Goal: Task Accomplishment & Management: Use online tool/utility

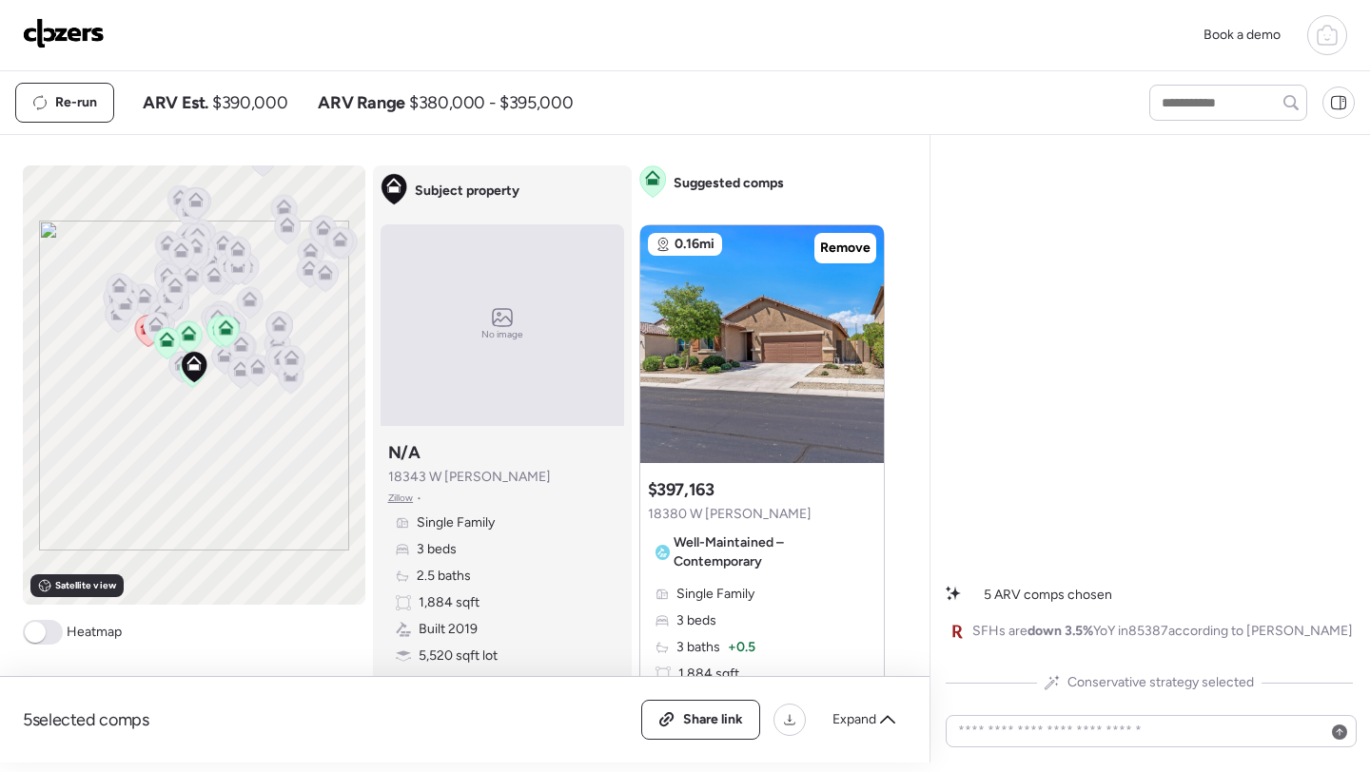
click at [87, 15] on div "Book a demo" at bounding box center [685, 35] width 1324 height 40
click at [75, 42] on img at bounding box center [64, 33] width 82 height 30
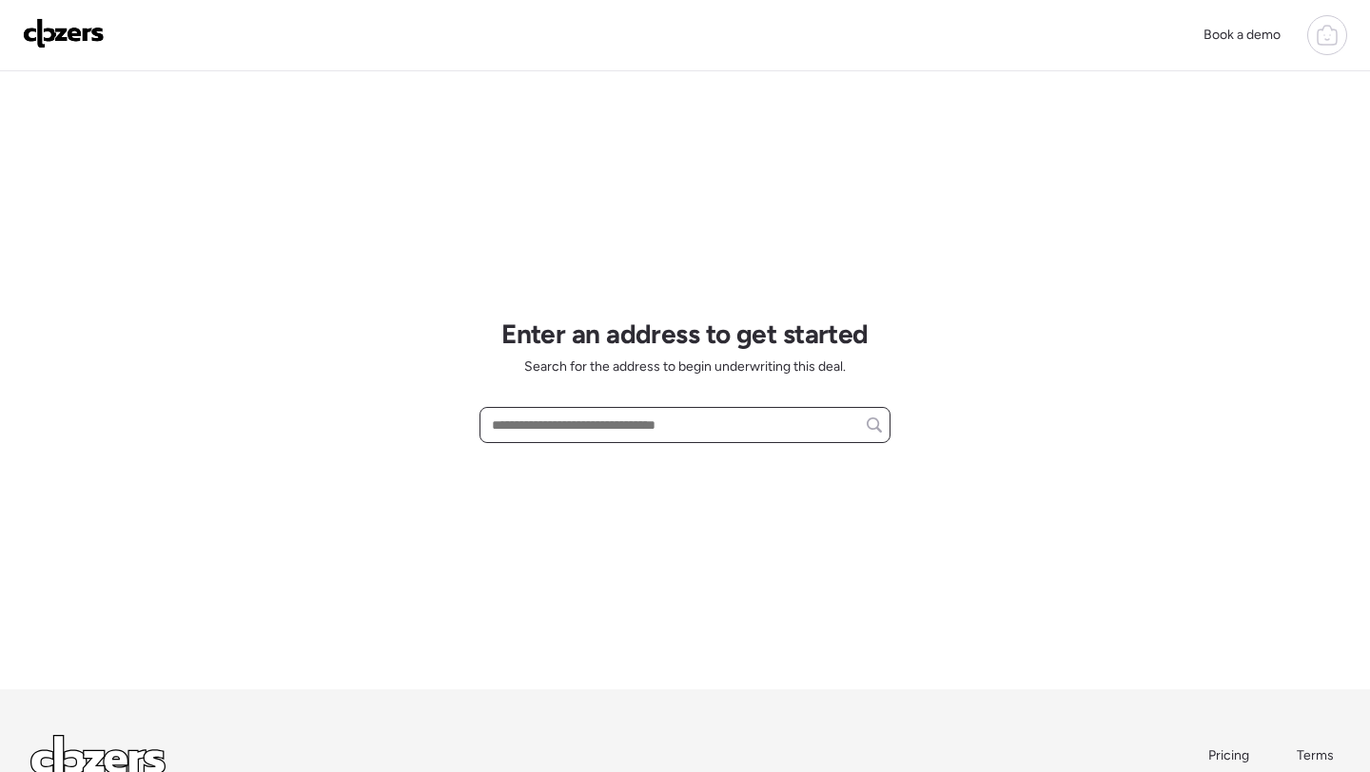
click at [617, 430] on input "text" at bounding box center [685, 425] width 394 height 27
paste input "**********"
click at [611, 464] on span "15520 E Sunburst Dr, Fountain Hills, AZ, 85268" at bounding box center [549, 460] width 124 height 19
type input "**********"
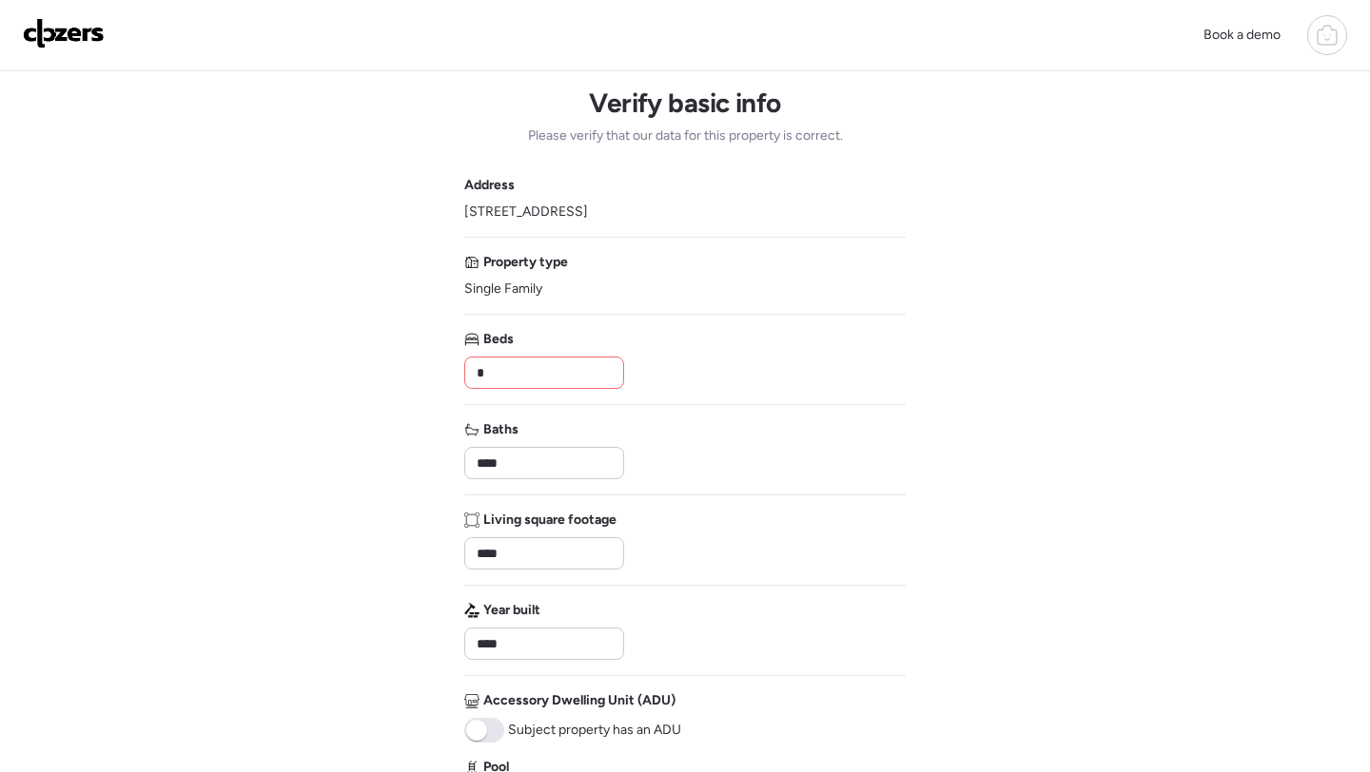
click at [507, 379] on input "*" at bounding box center [544, 373] width 143 height 27
type input "*"
click at [521, 478] on div "****" at bounding box center [544, 463] width 160 height 32
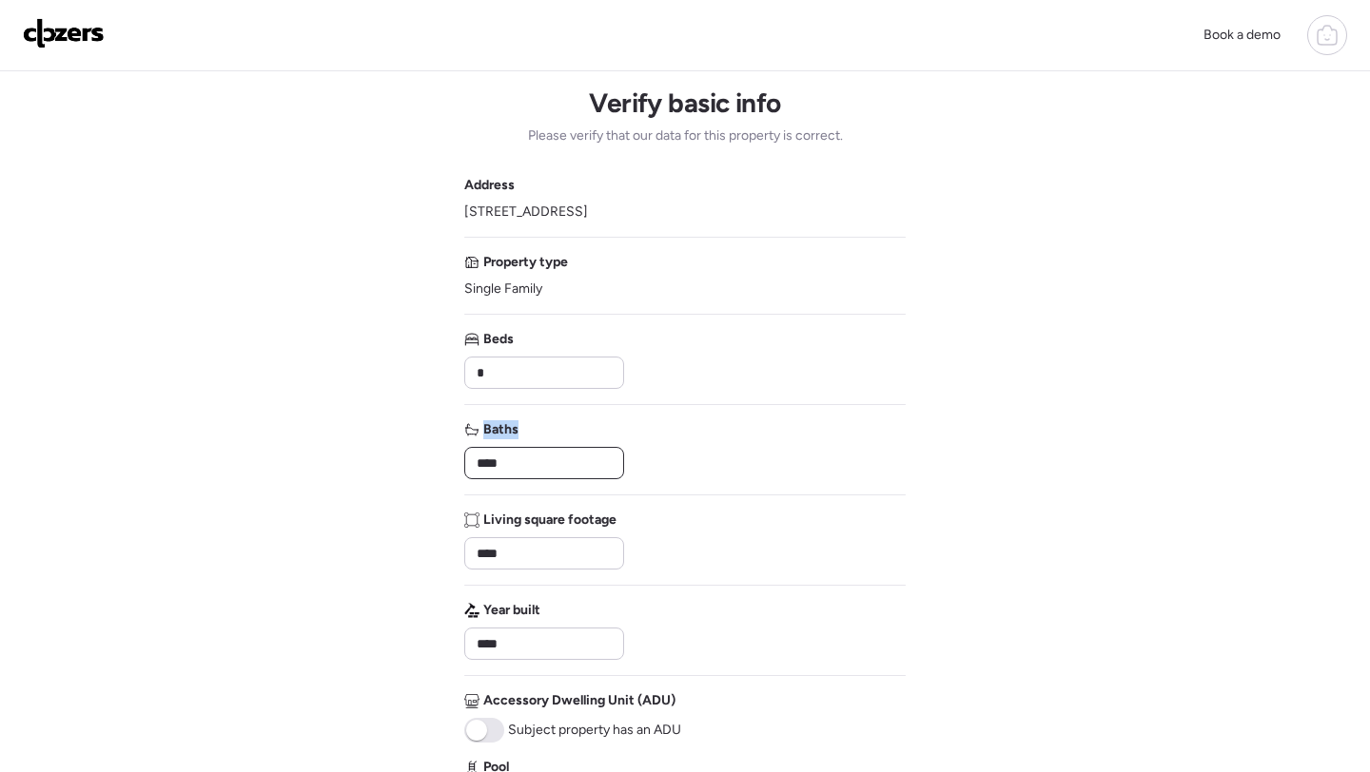
click at [516, 464] on input "****" at bounding box center [544, 463] width 143 height 27
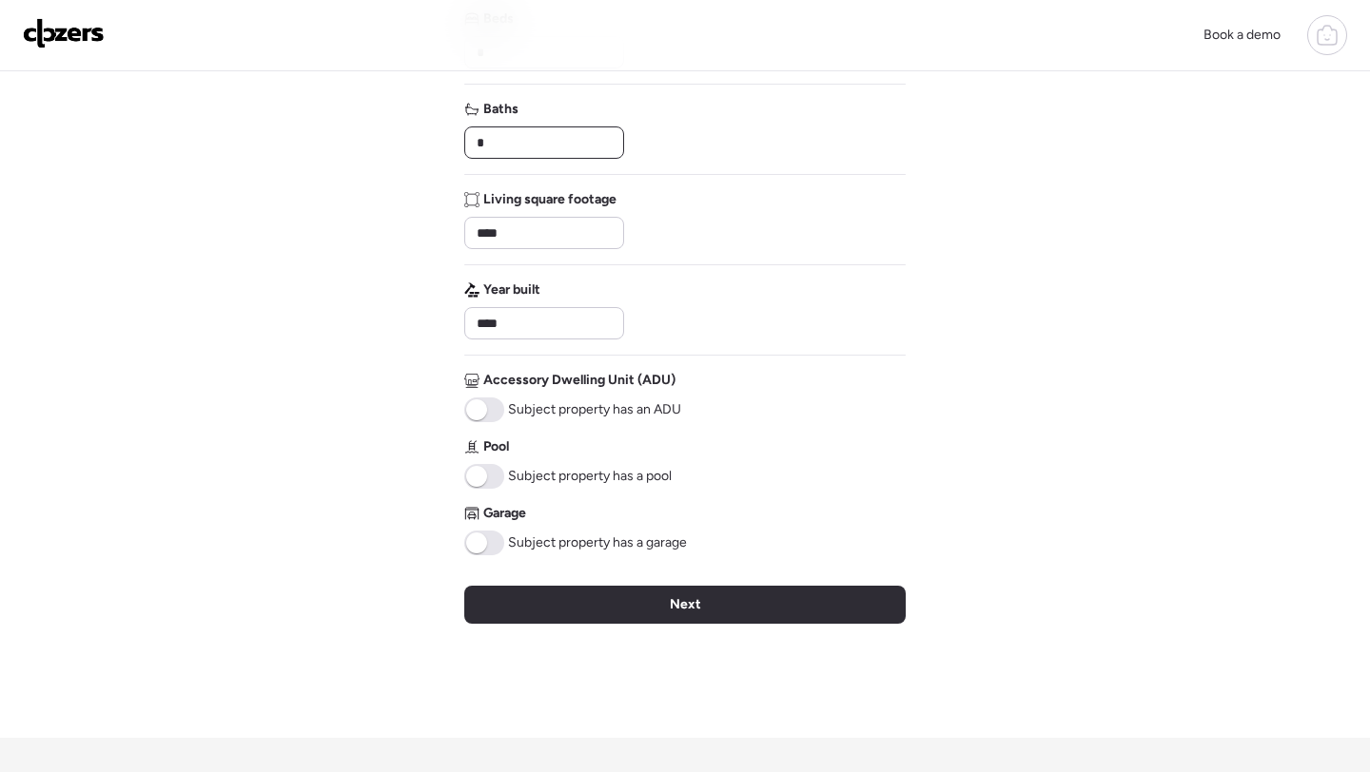
scroll to position [447, 0]
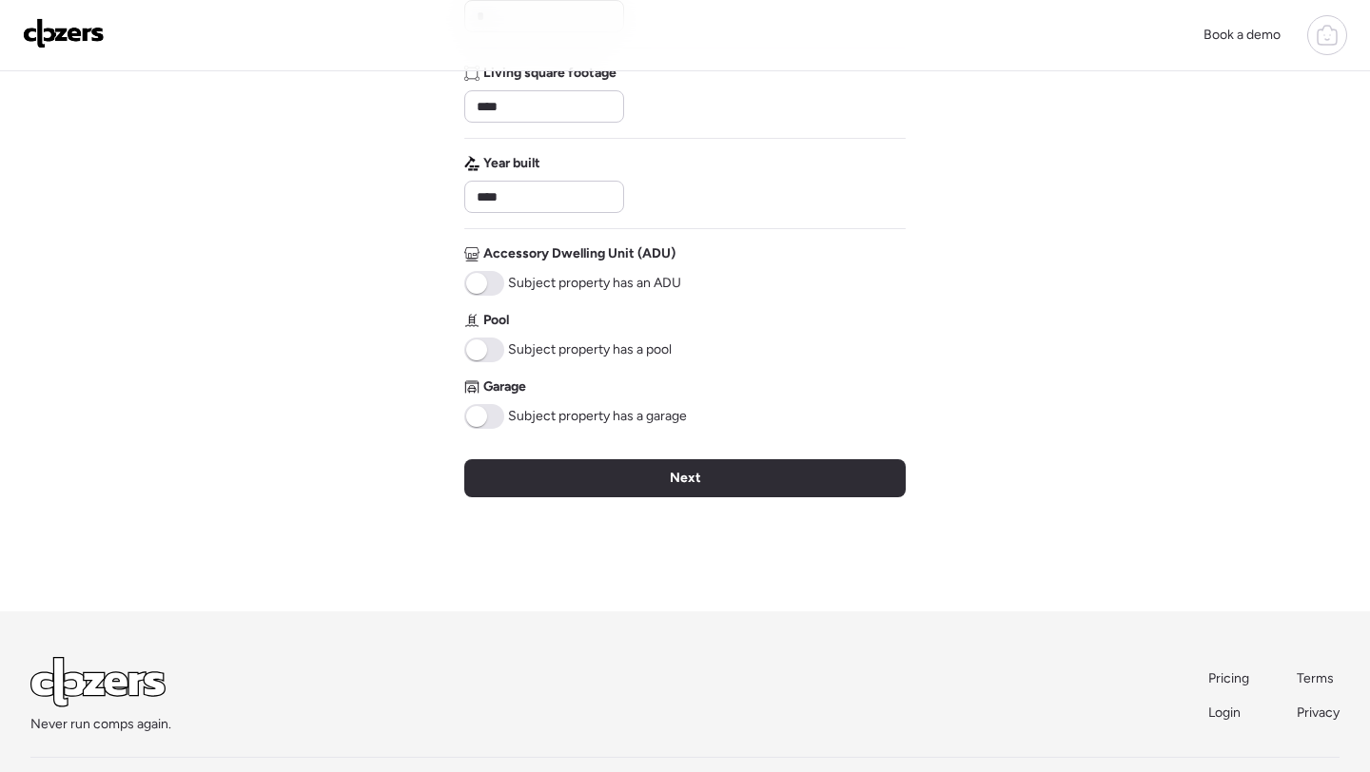
type input "*"
click at [482, 421] on span at bounding box center [476, 416] width 21 height 21
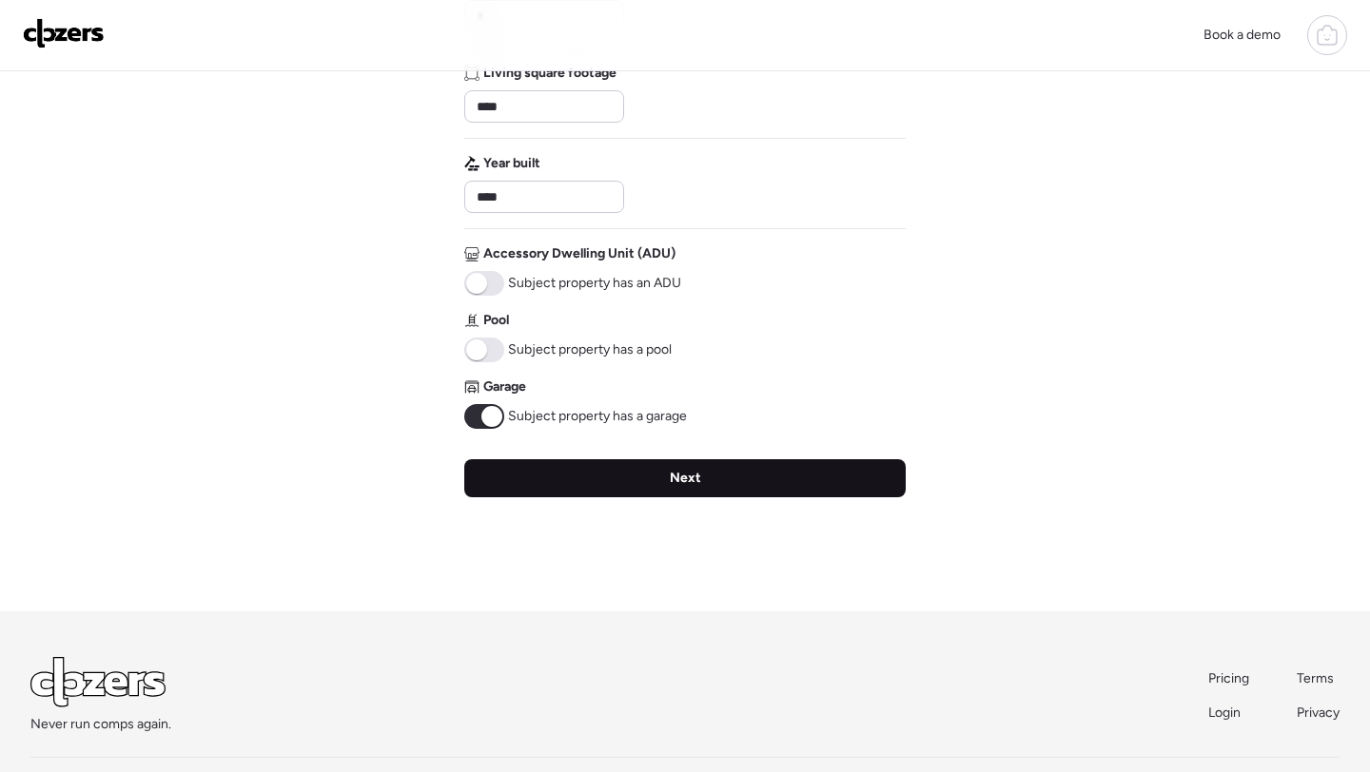
click at [527, 475] on div "Next" at bounding box center [684, 478] width 441 height 38
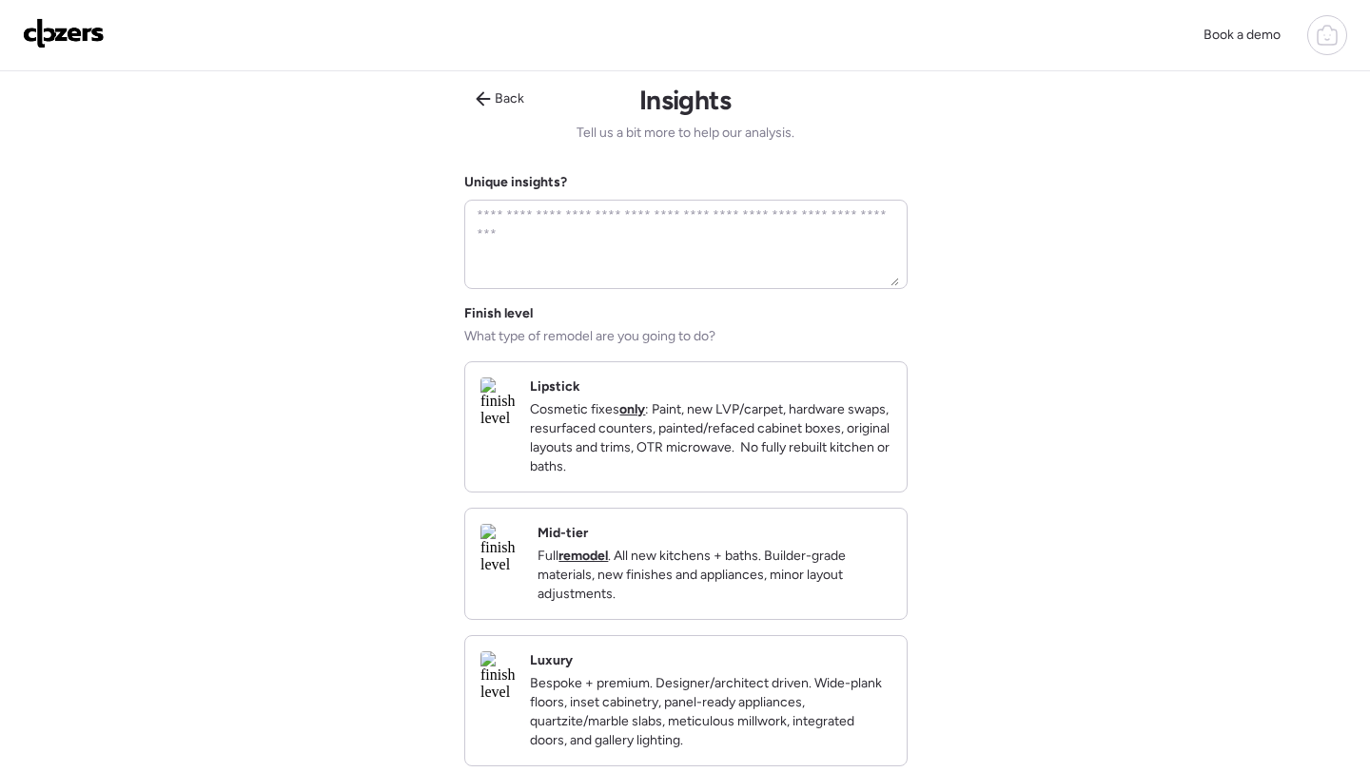
scroll to position [0, 0]
click at [833, 595] on p "Full remodel . All new kitchens + baths. Builder-grade materials, new finishes …" at bounding box center [714, 578] width 354 height 57
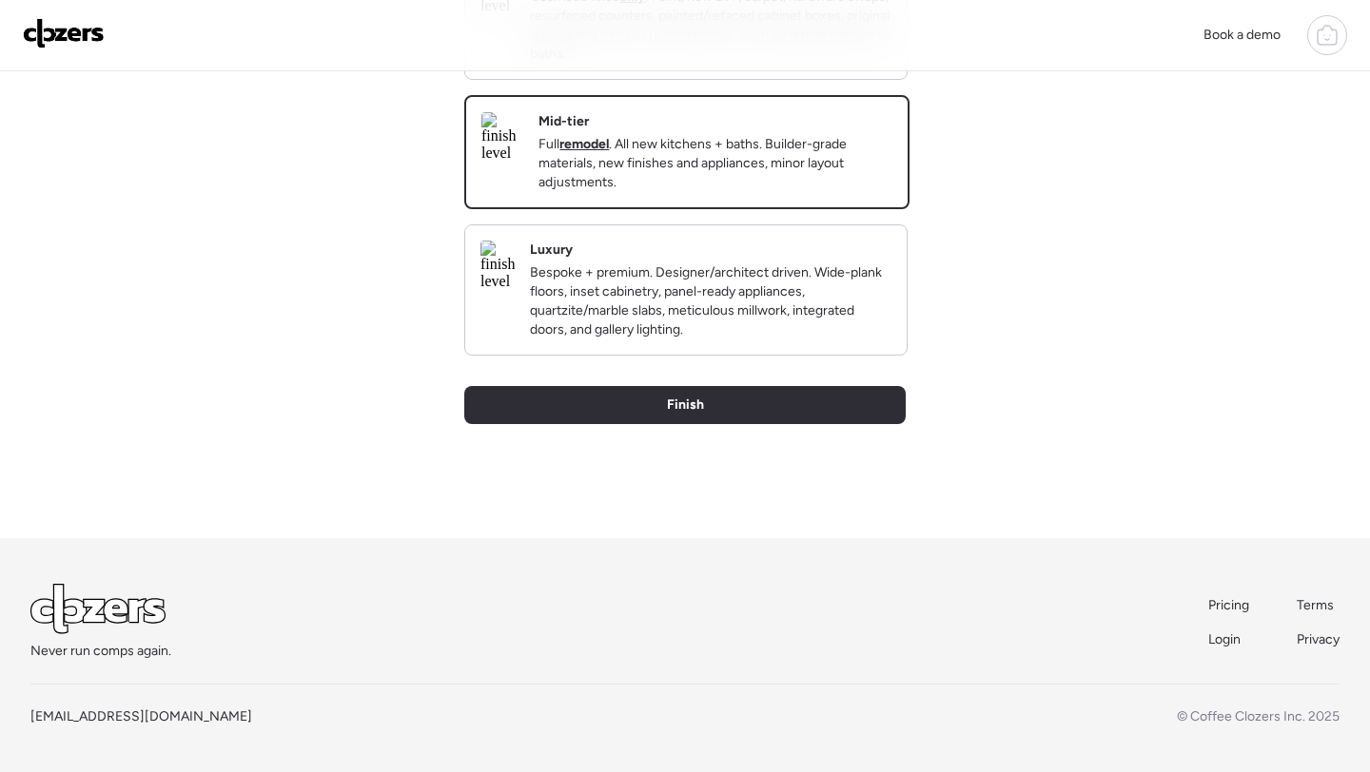
scroll to position [448, 0]
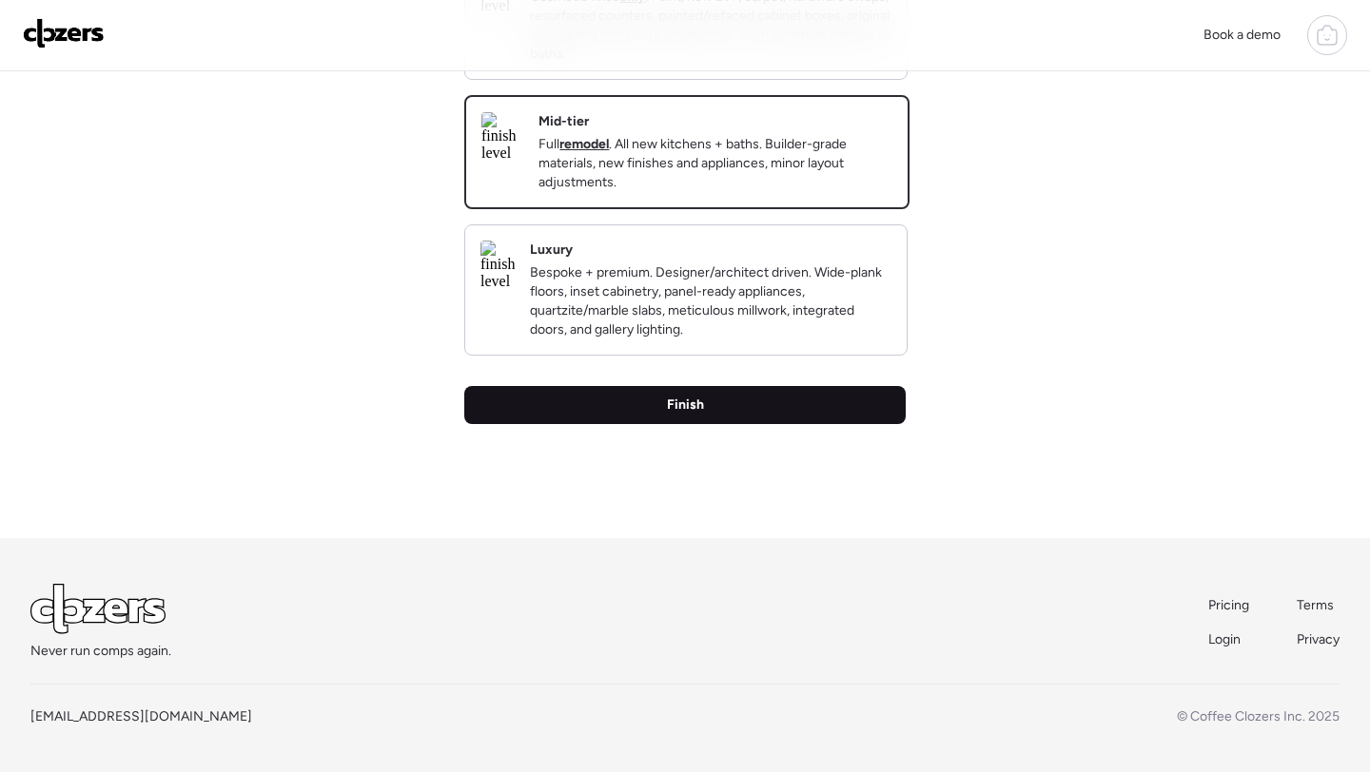
click at [751, 416] on div "Finish" at bounding box center [684, 405] width 441 height 38
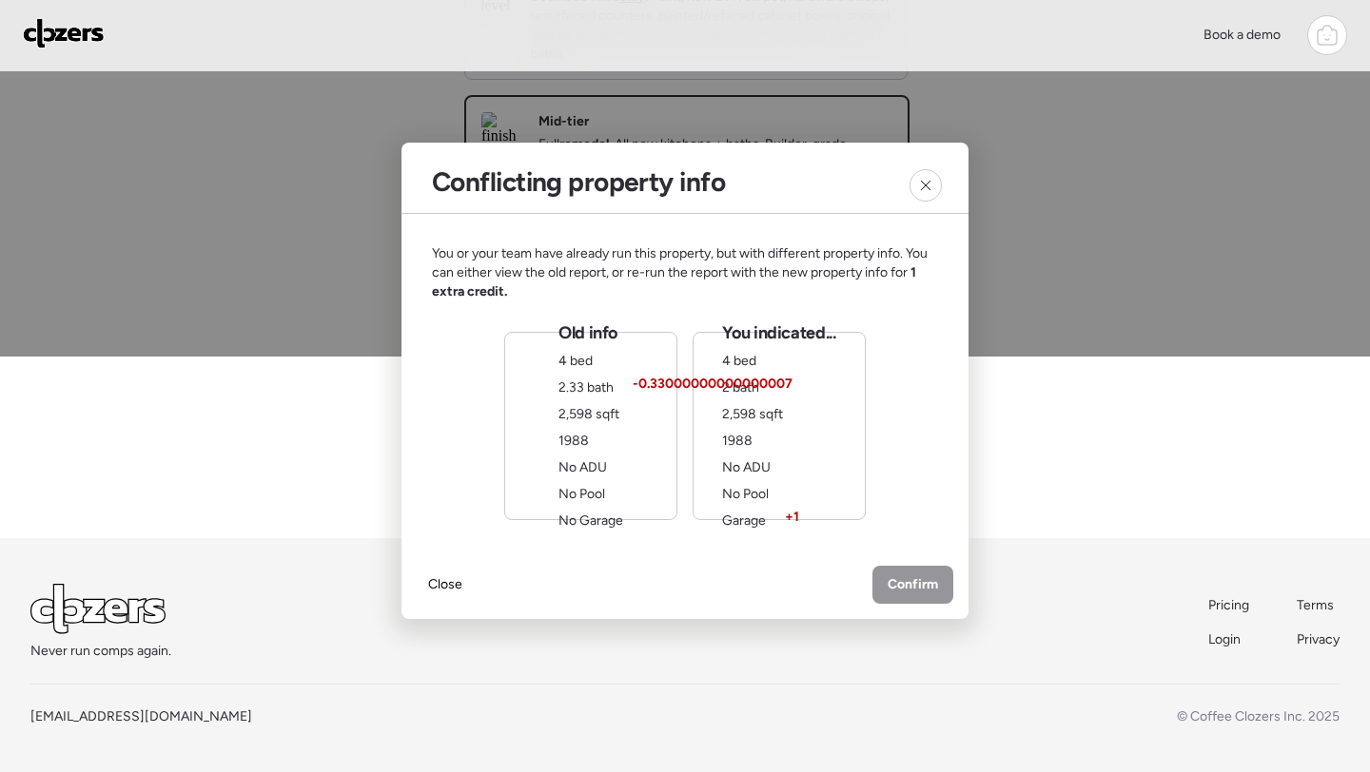
click at [751, 416] on span "2,598 sqft" at bounding box center [752, 414] width 61 height 16
click at [896, 580] on span "Confirm" at bounding box center [913, 586] width 50 height 19
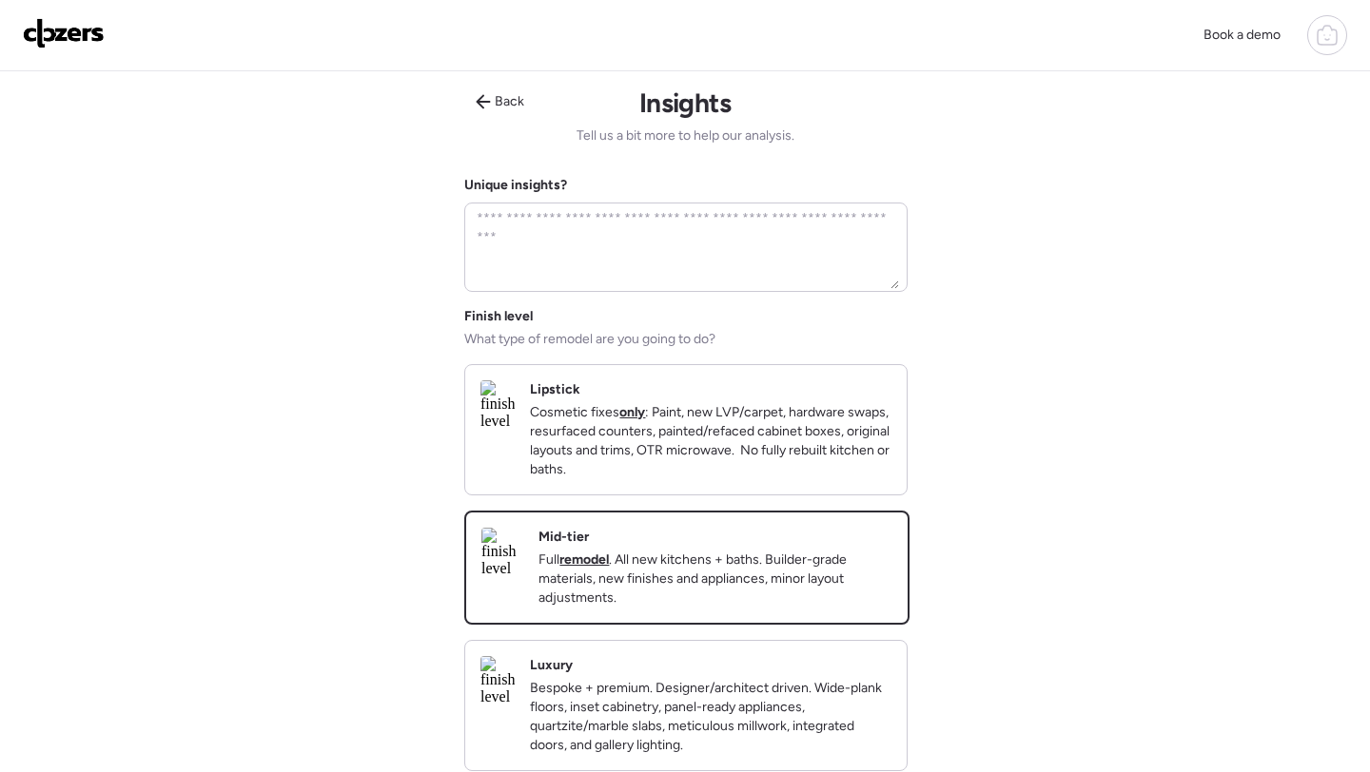
scroll to position [498, 0]
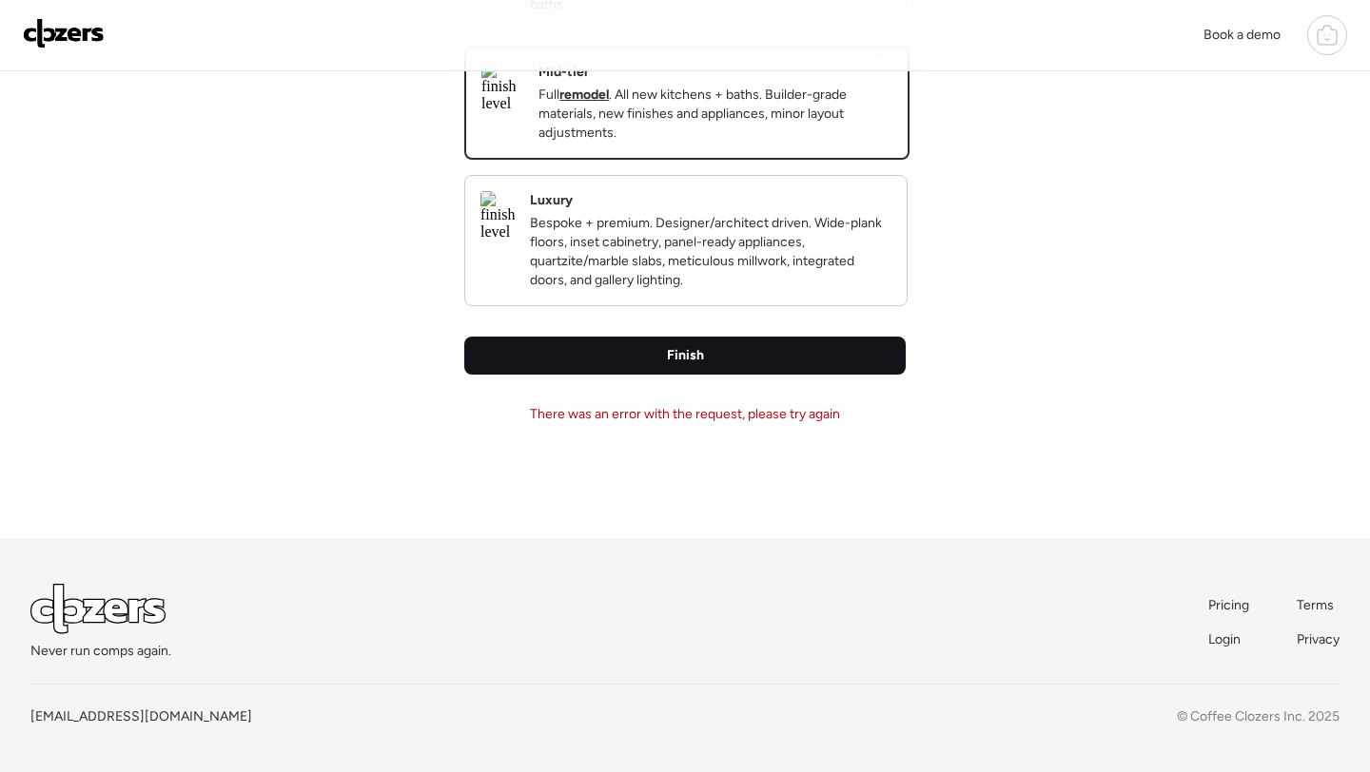
click at [748, 367] on div "Finish" at bounding box center [684, 356] width 441 height 38
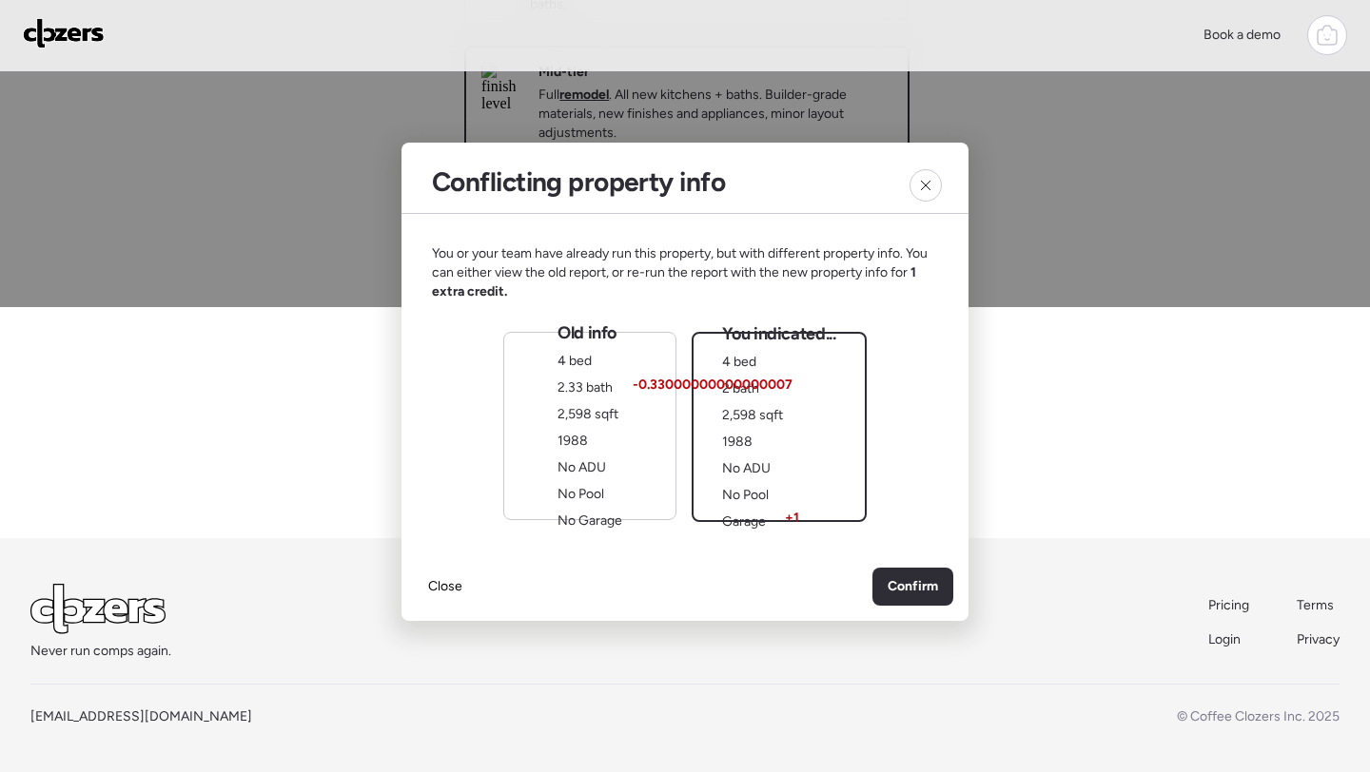
click at [576, 403] on div "Old info 4 bed 2.33 bath 2,598 sqft 1988 No ADU No Pool No Garage" at bounding box center [589, 426] width 65 height 209
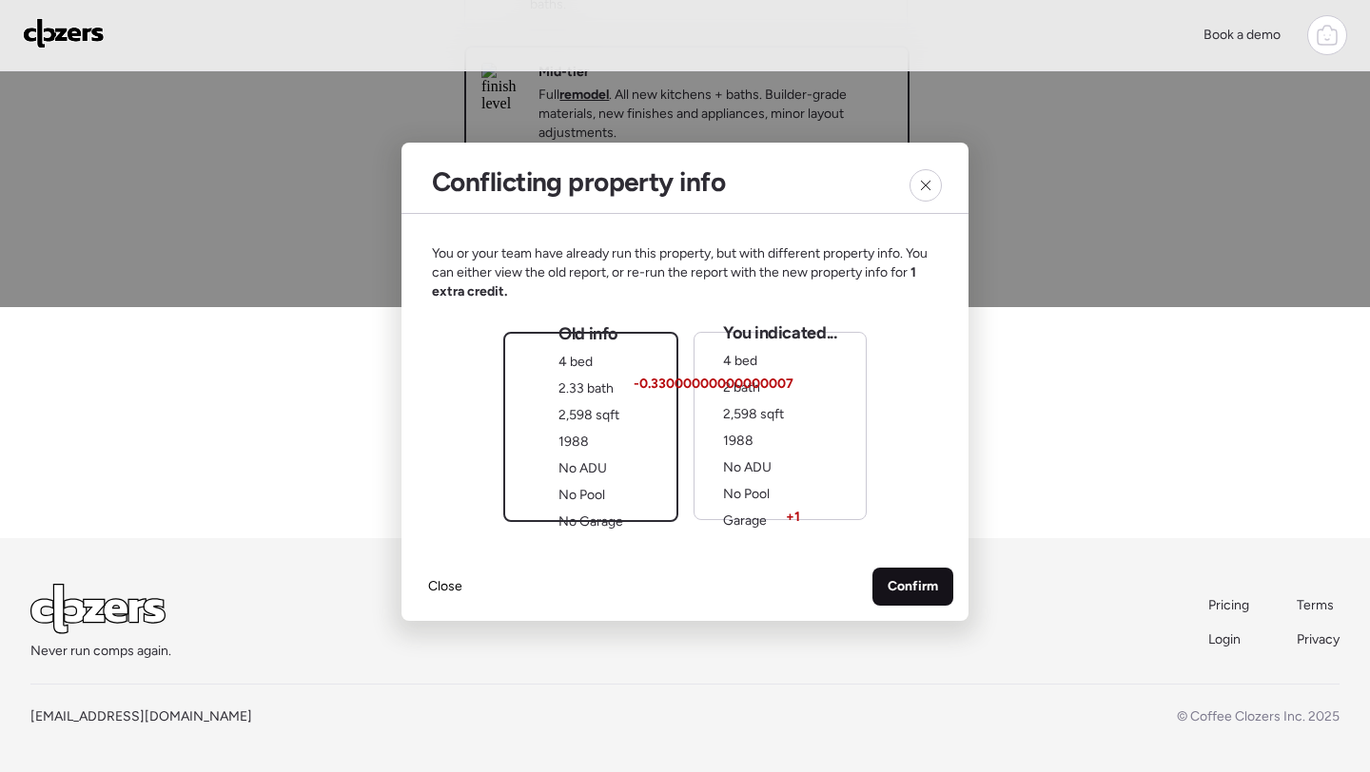
click at [911, 572] on div "Confirm" at bounding box center [912, 587] width 81 height 38
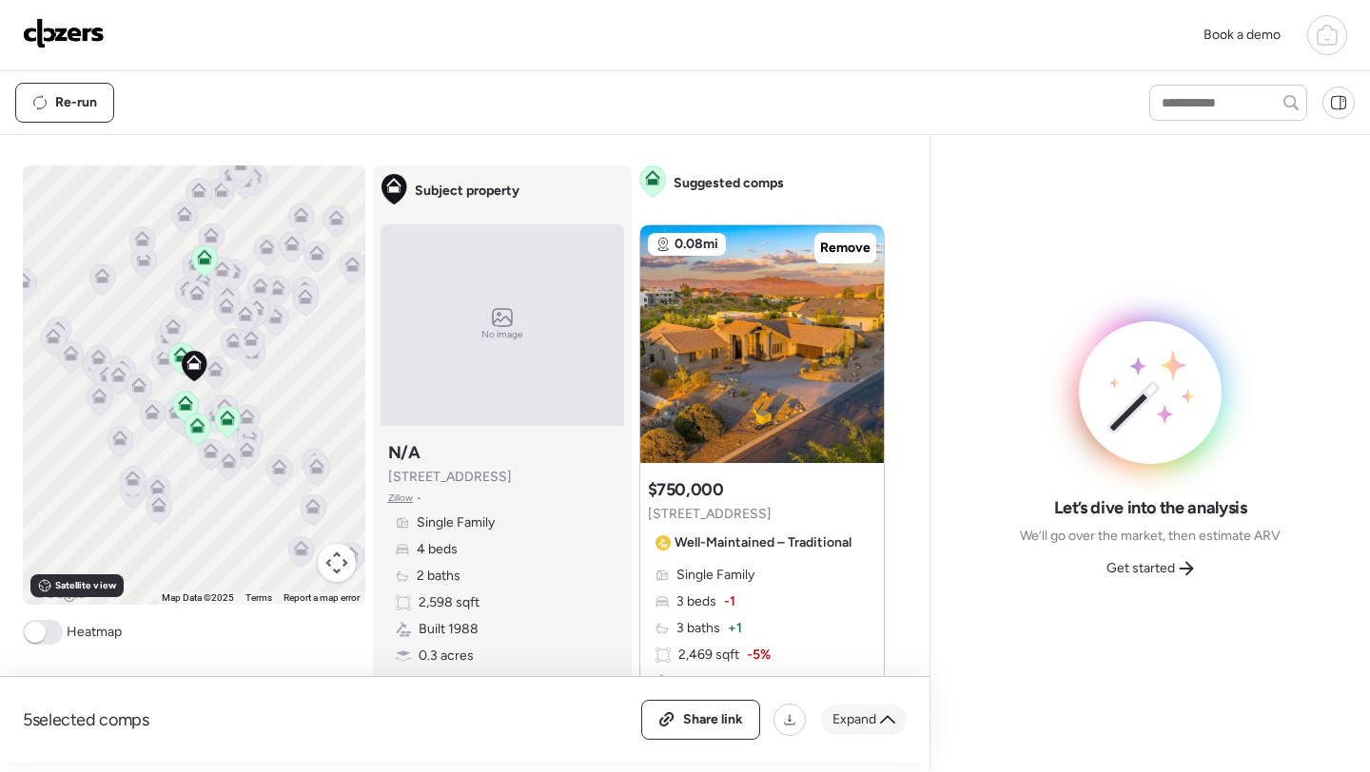
click at [869, 715] on span "Expand" at bounding box center [854, 720] width 44 height 19
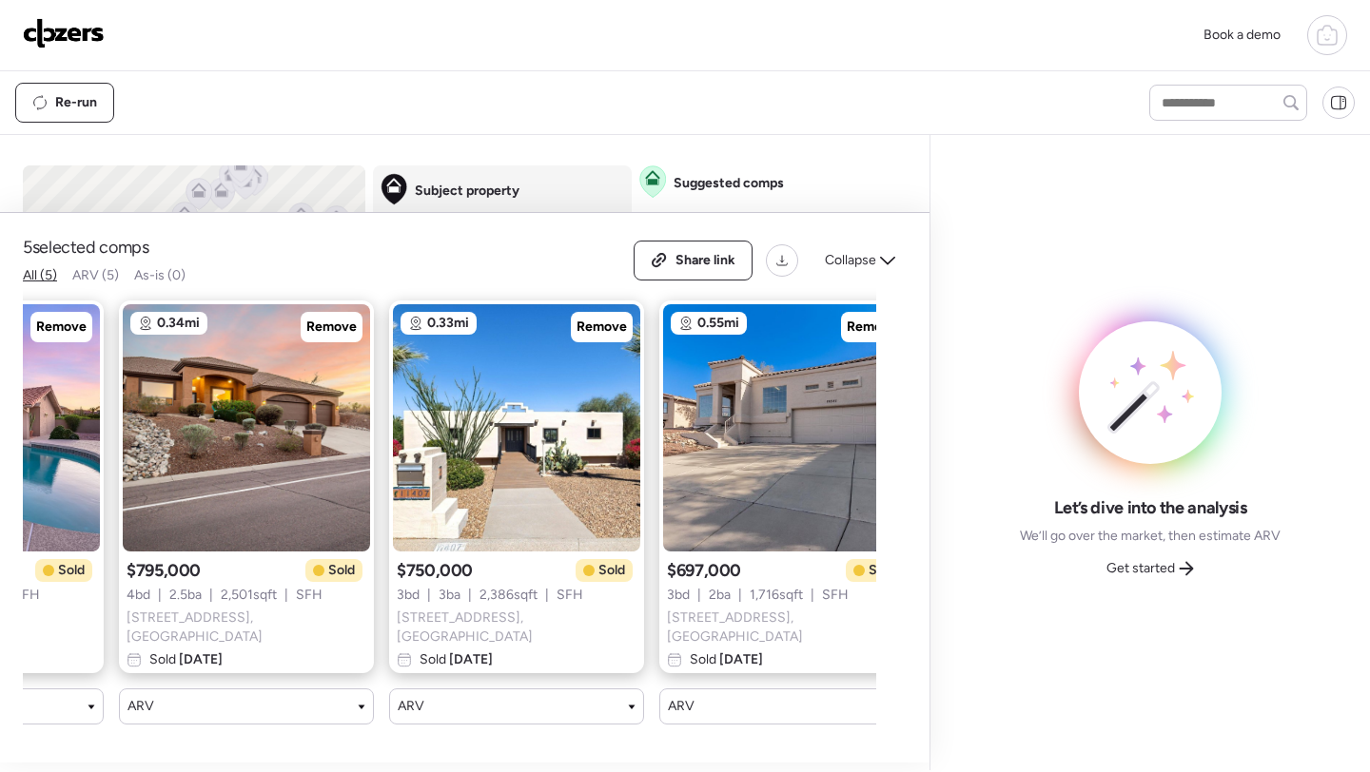
scroll to position [0, 513]
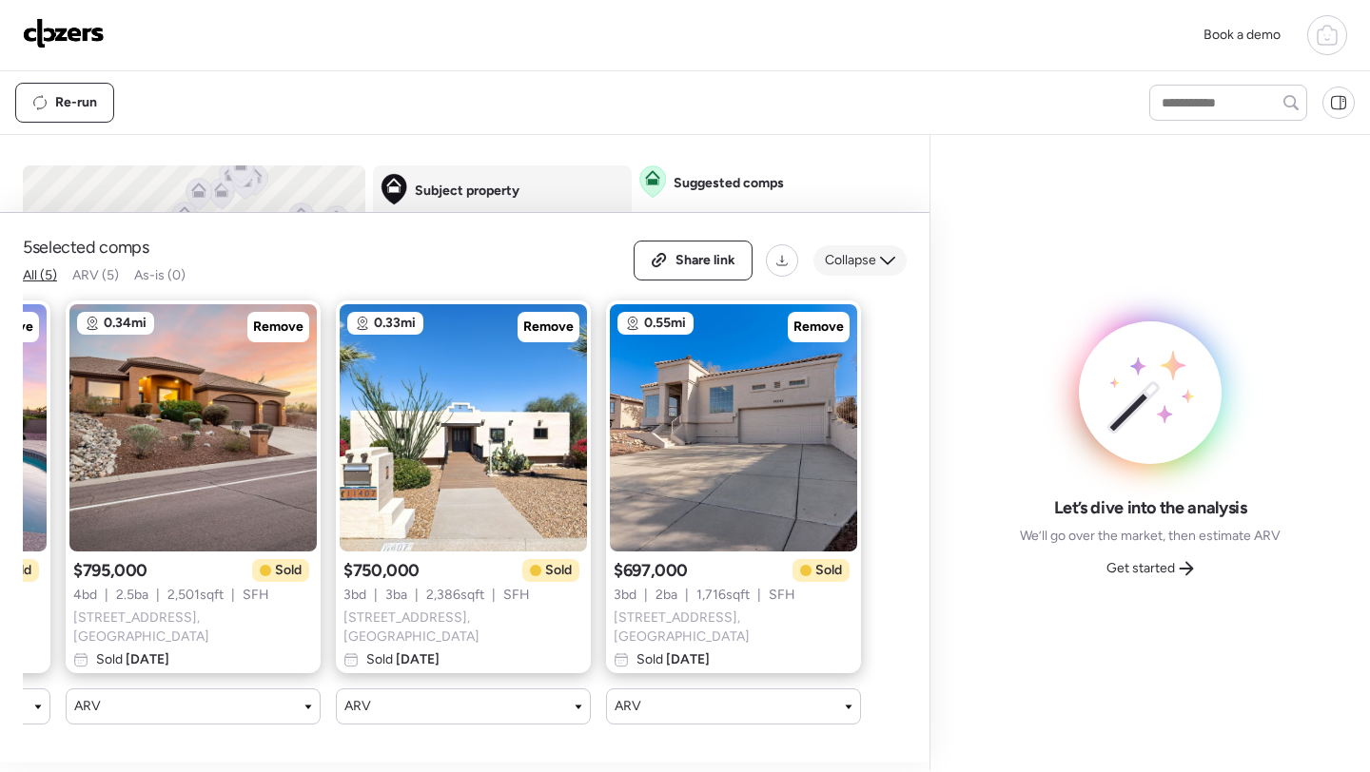
click at [849, 270] on span "Collapse" at bounding box center [850, 260] width 51 height 19
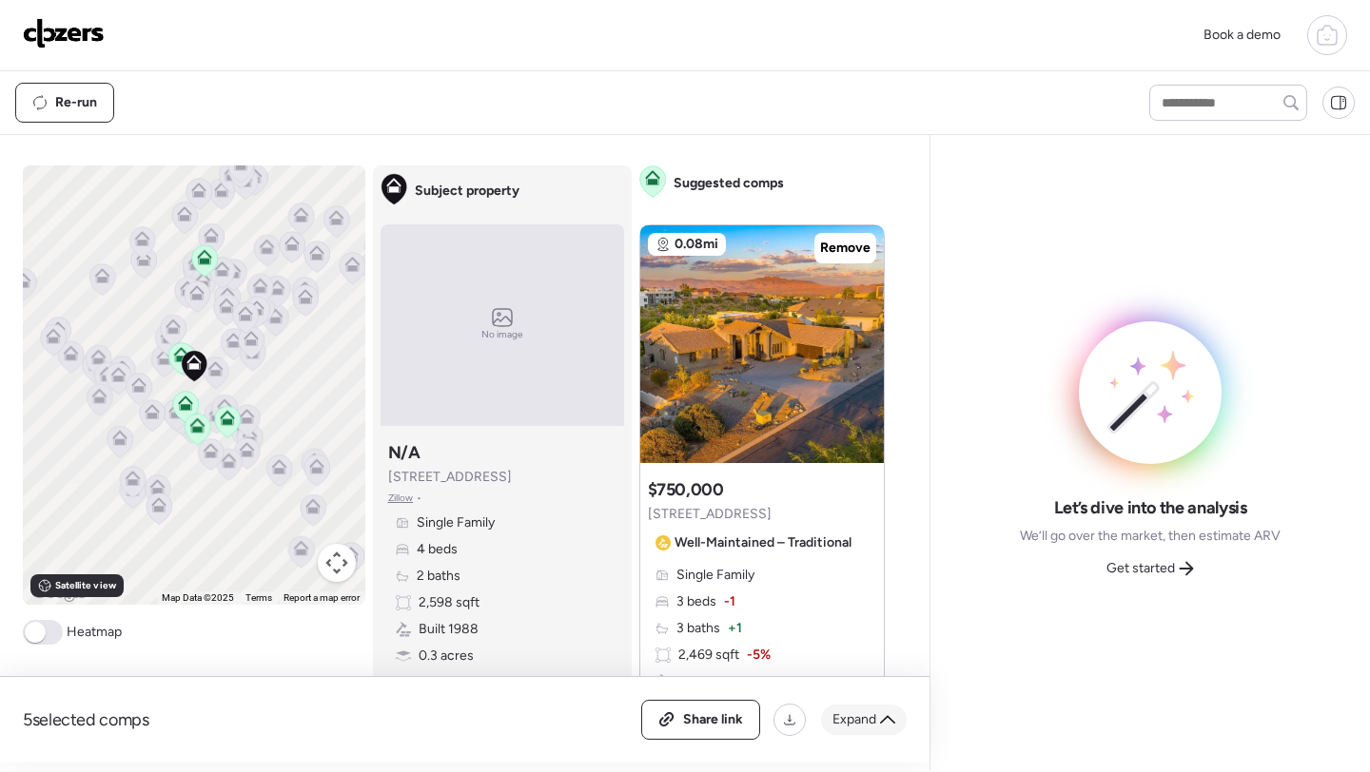
click at [864, 713] on span "Expand" at bounding box center [854, 720] width 44 height 19
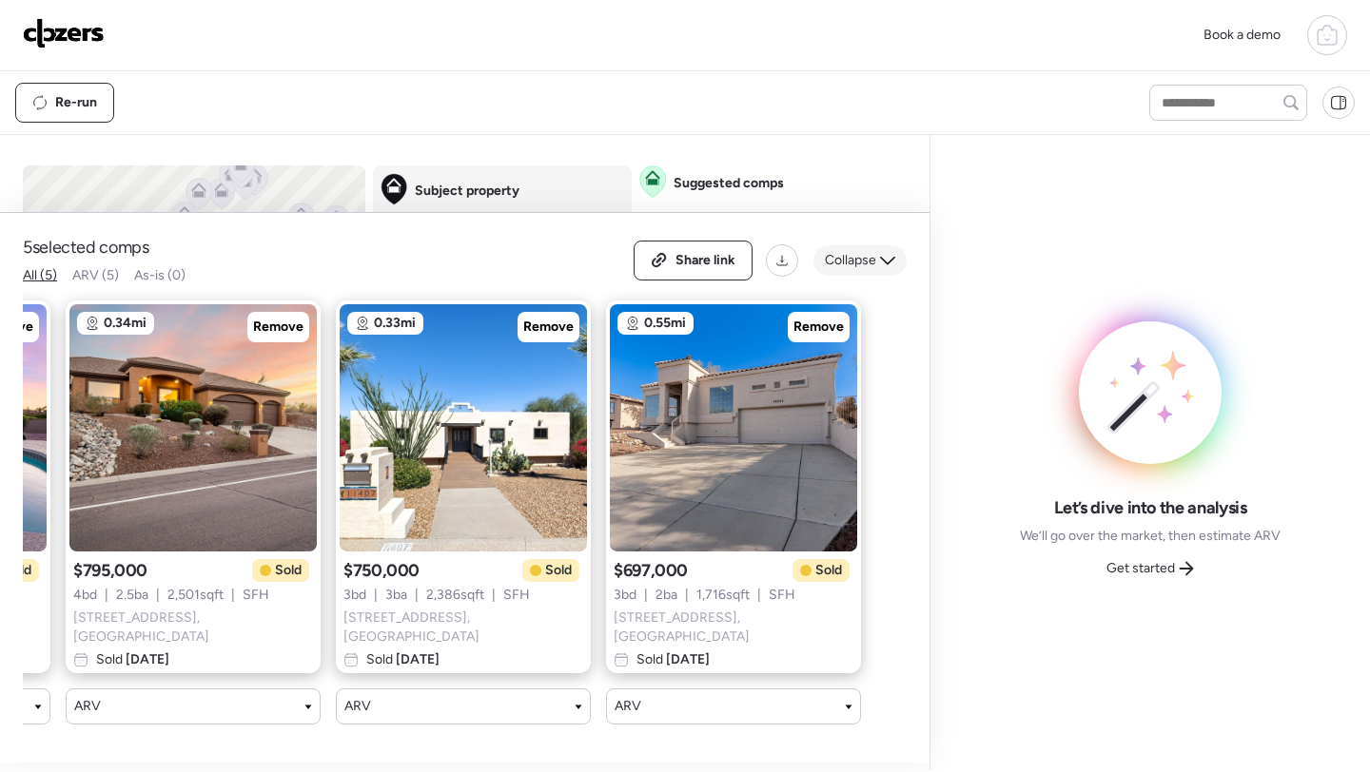
click at [864, 276] on div "Collapse" at bounding box center [859, 260] width 93 height 30
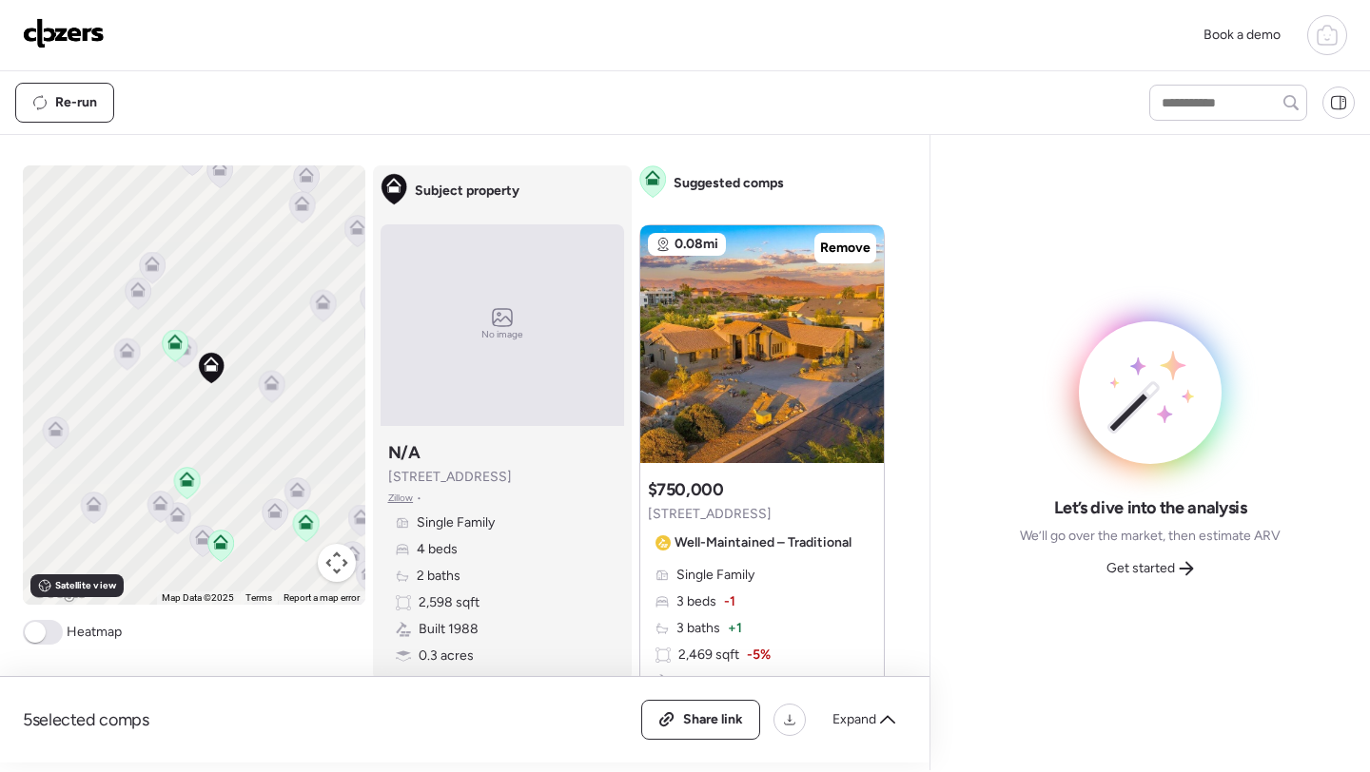
click at [191, 357] on icon at bounding box center [184, 351] width 26 height 31
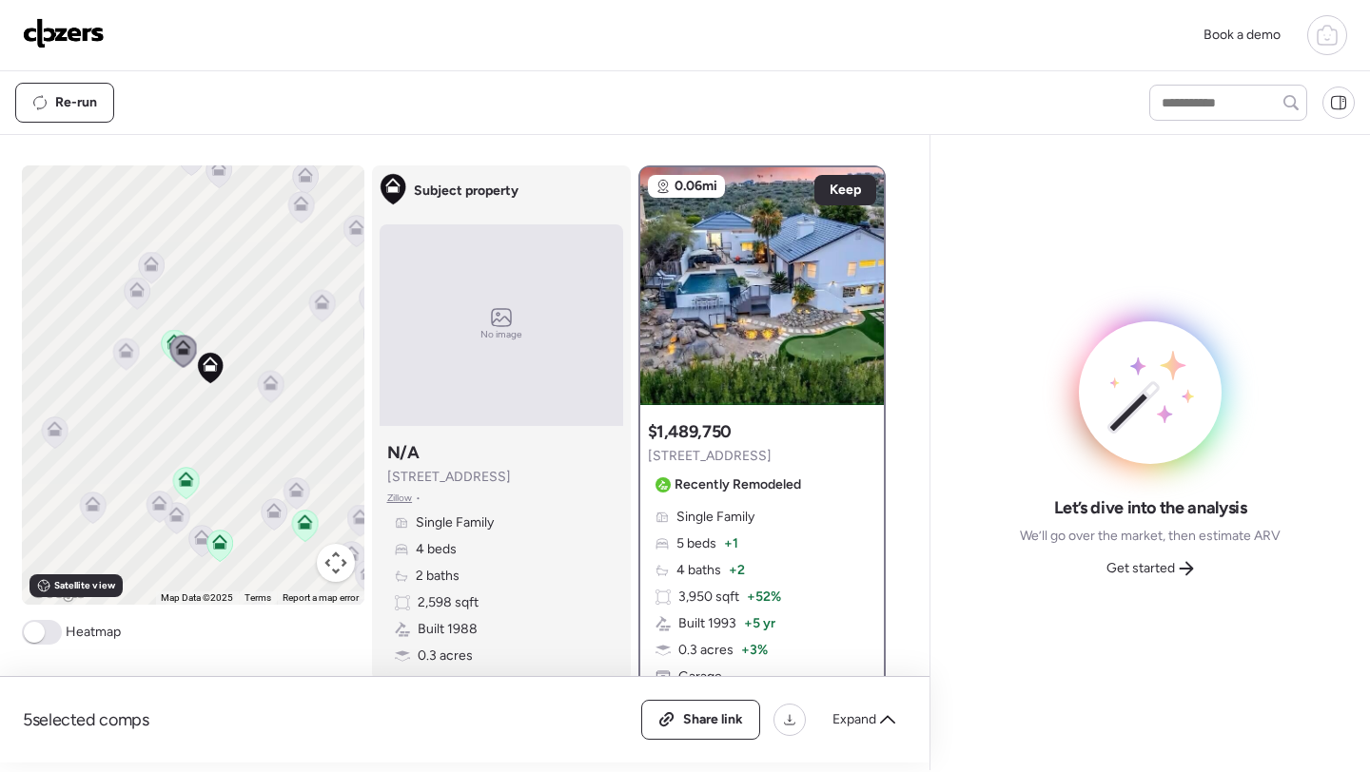
click at [268, 383] on icon at bounding box center [270, 383] width 15 height 15
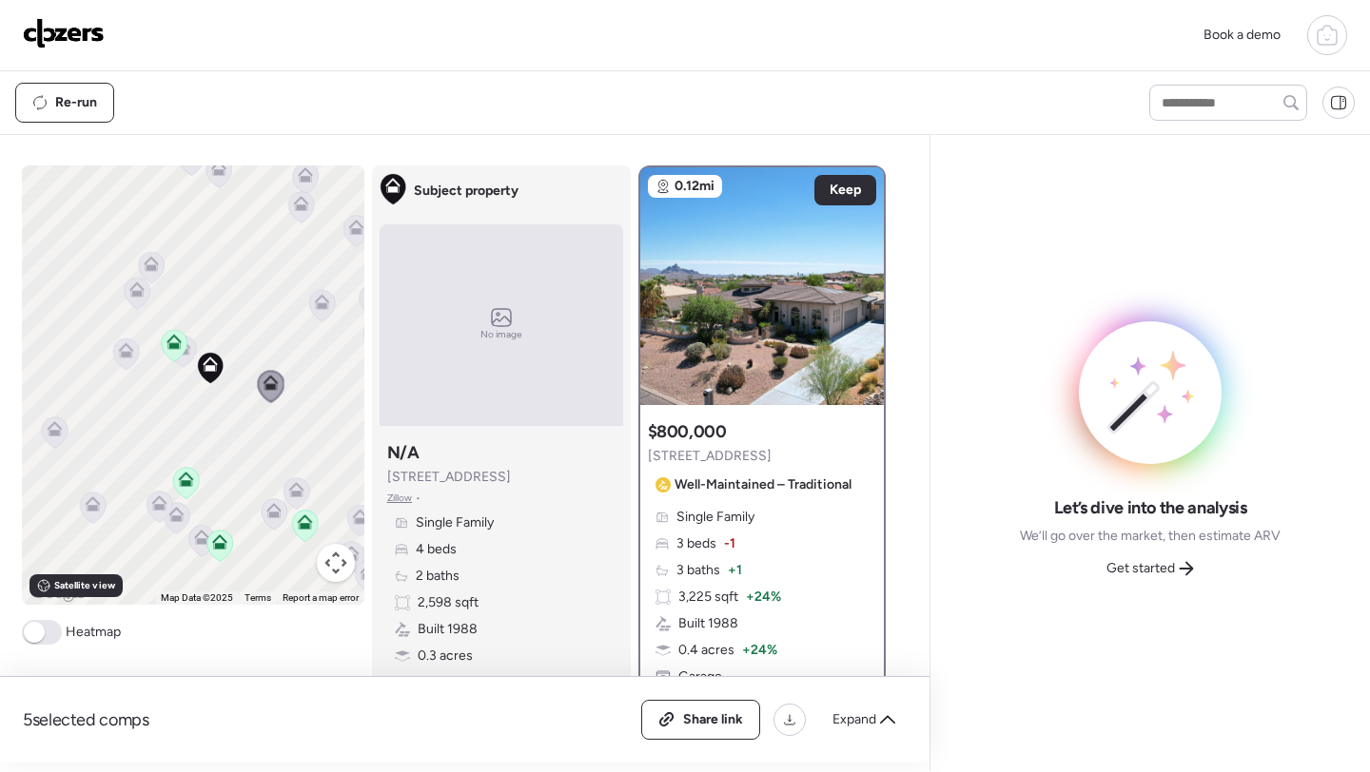
click at [123, 361] on icon at bounding box center [126, 354] width 26 height 31
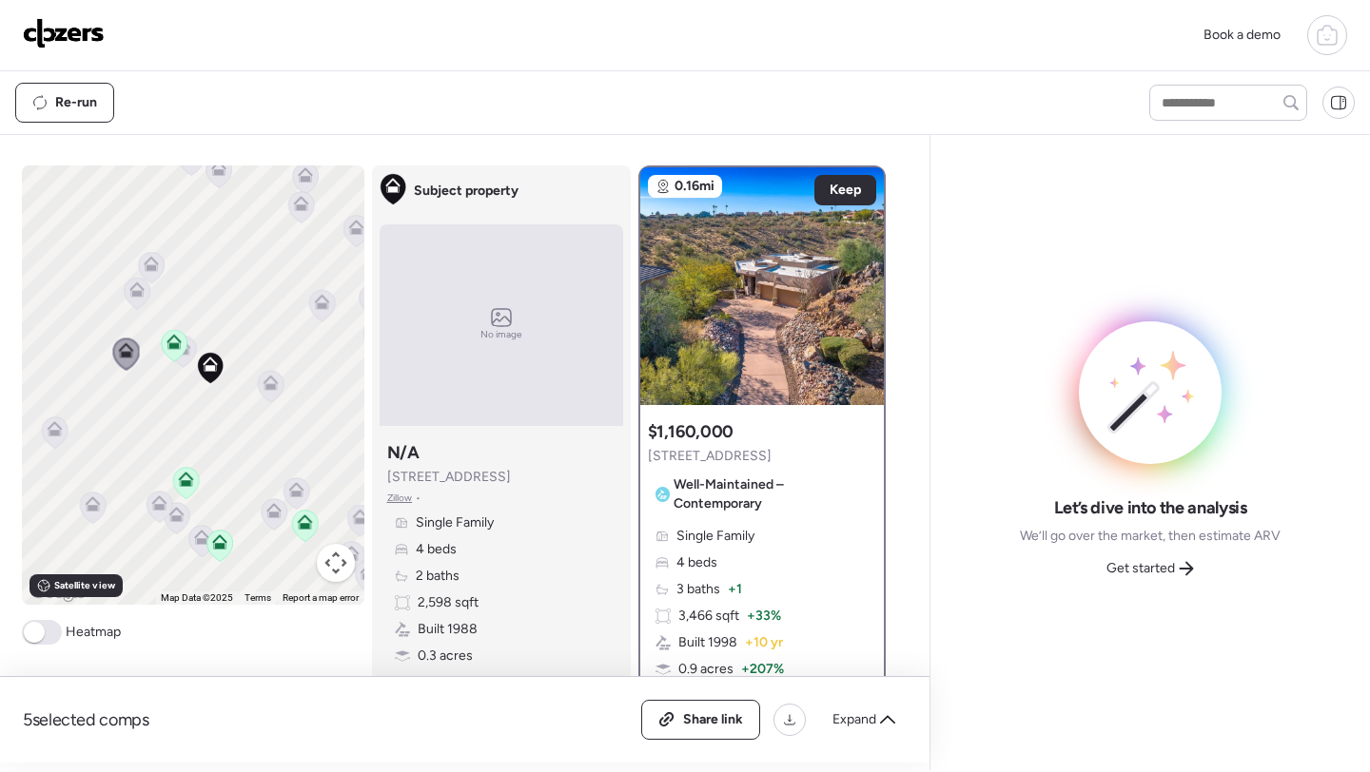
click at [136, 298] on icon at bounding box center [136, 290] width 15 height 15
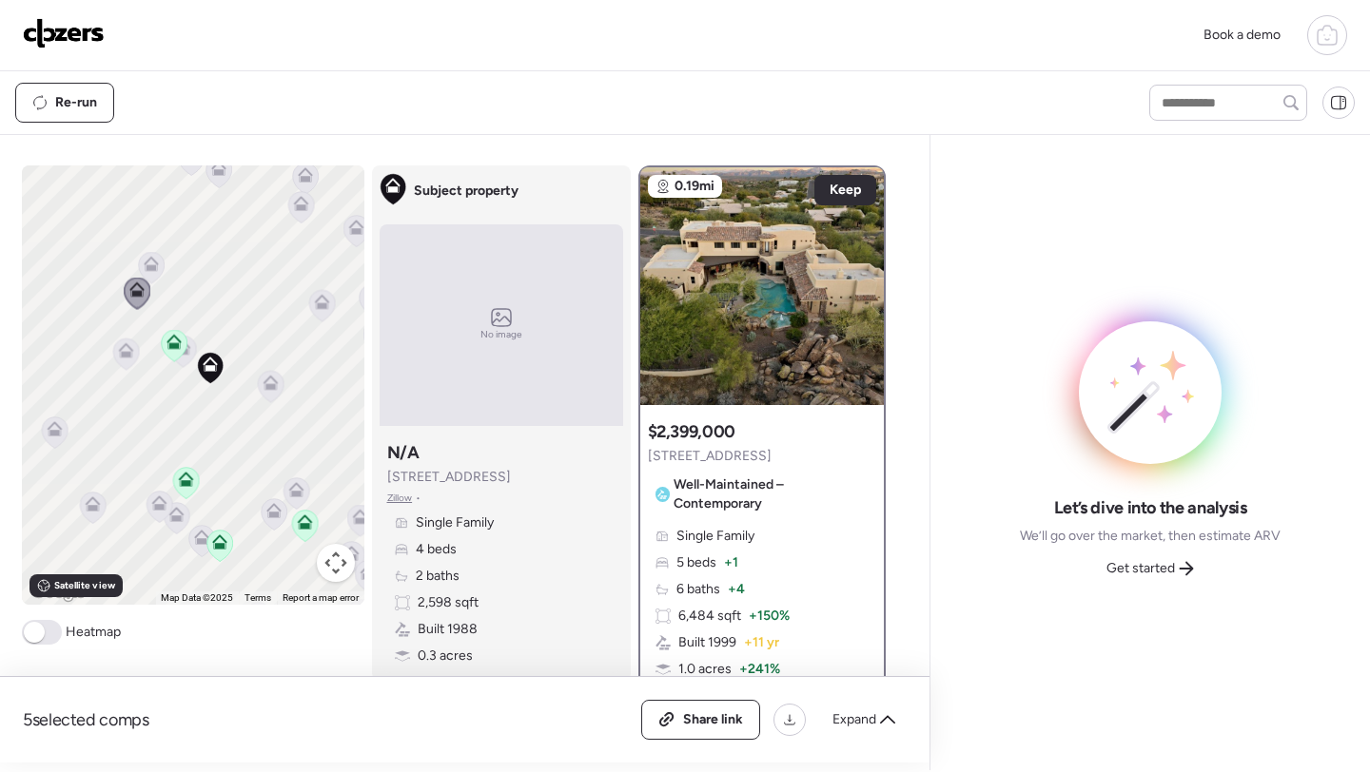
click at [152, 263] on icon at bounding box center [151, 264] width 15 height 15
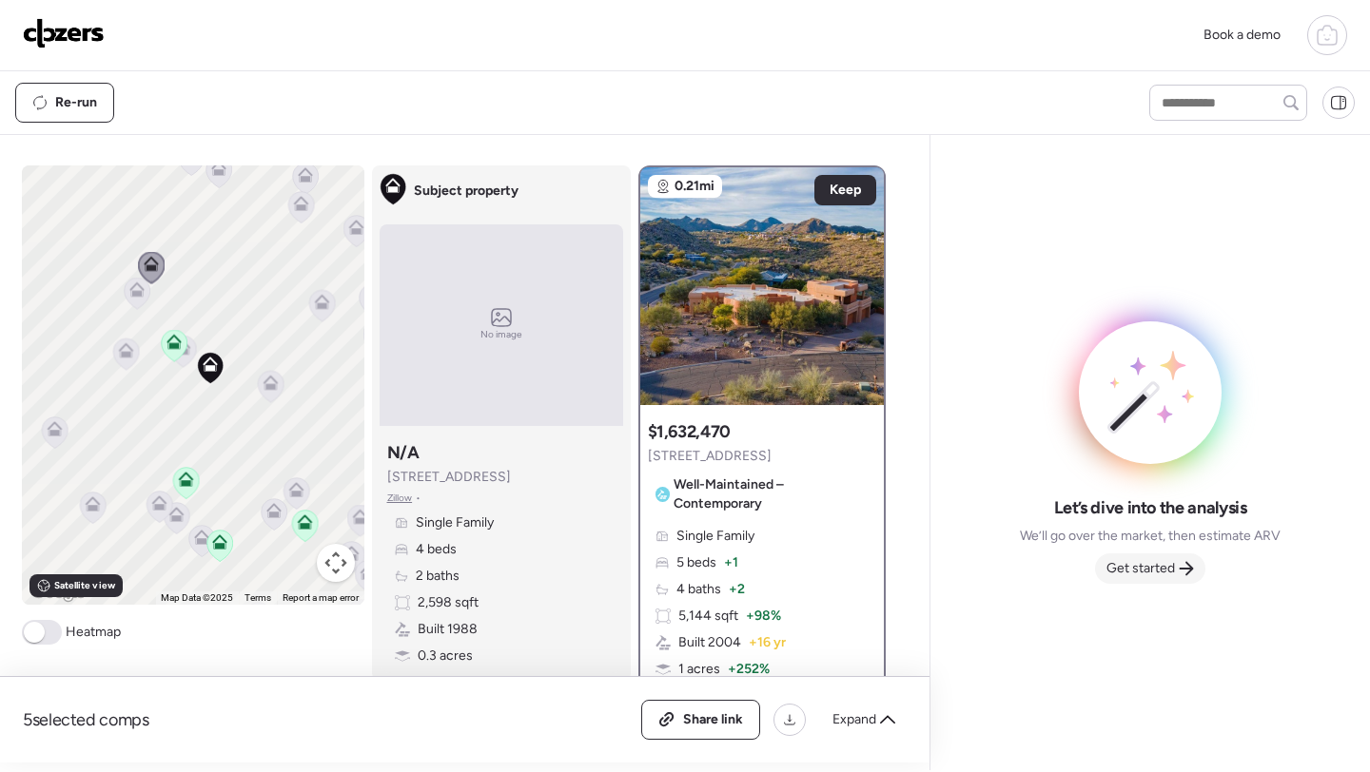
click at [1148, 564] on span "Get started" at bounding box center [1140, 568] width 68 height 19
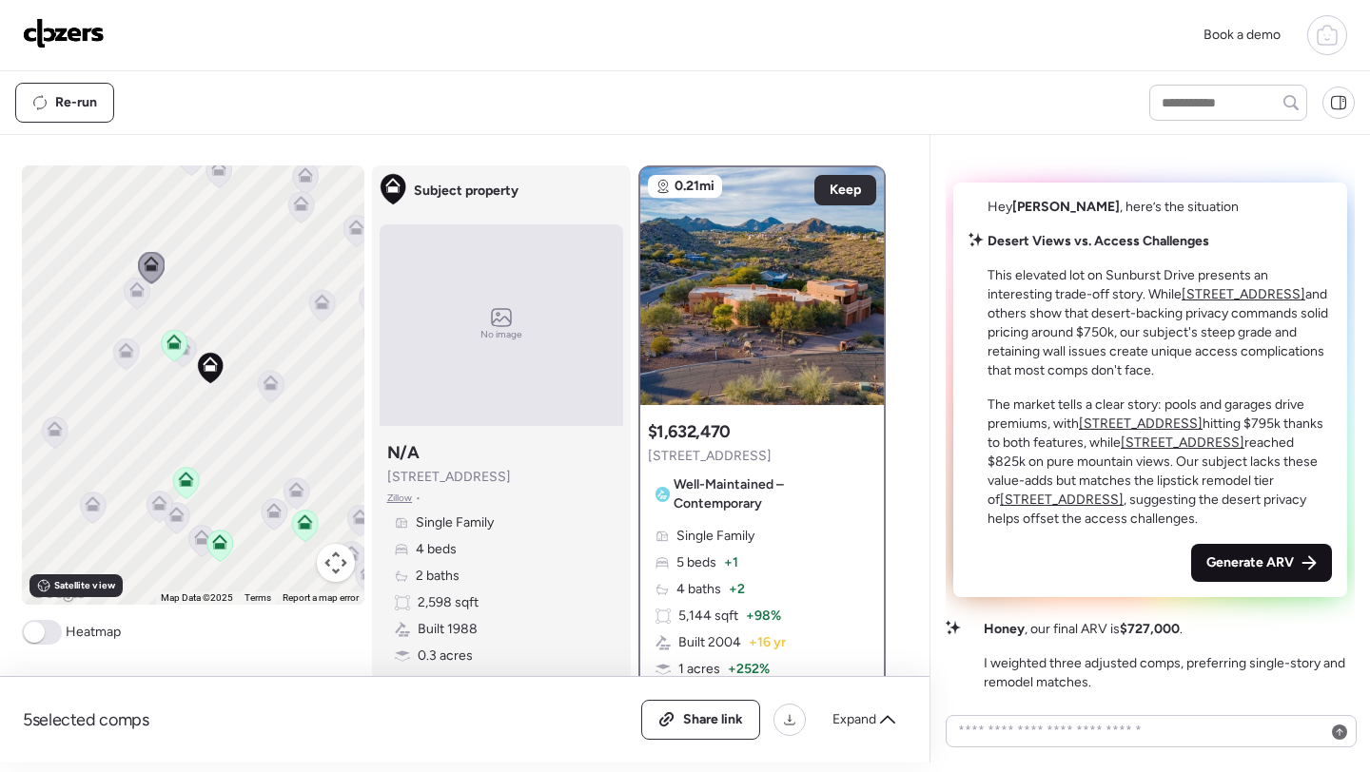
click at [1256, 553] on div "Generate ARV" at bounding box center [1261, 563] width 141 height 38
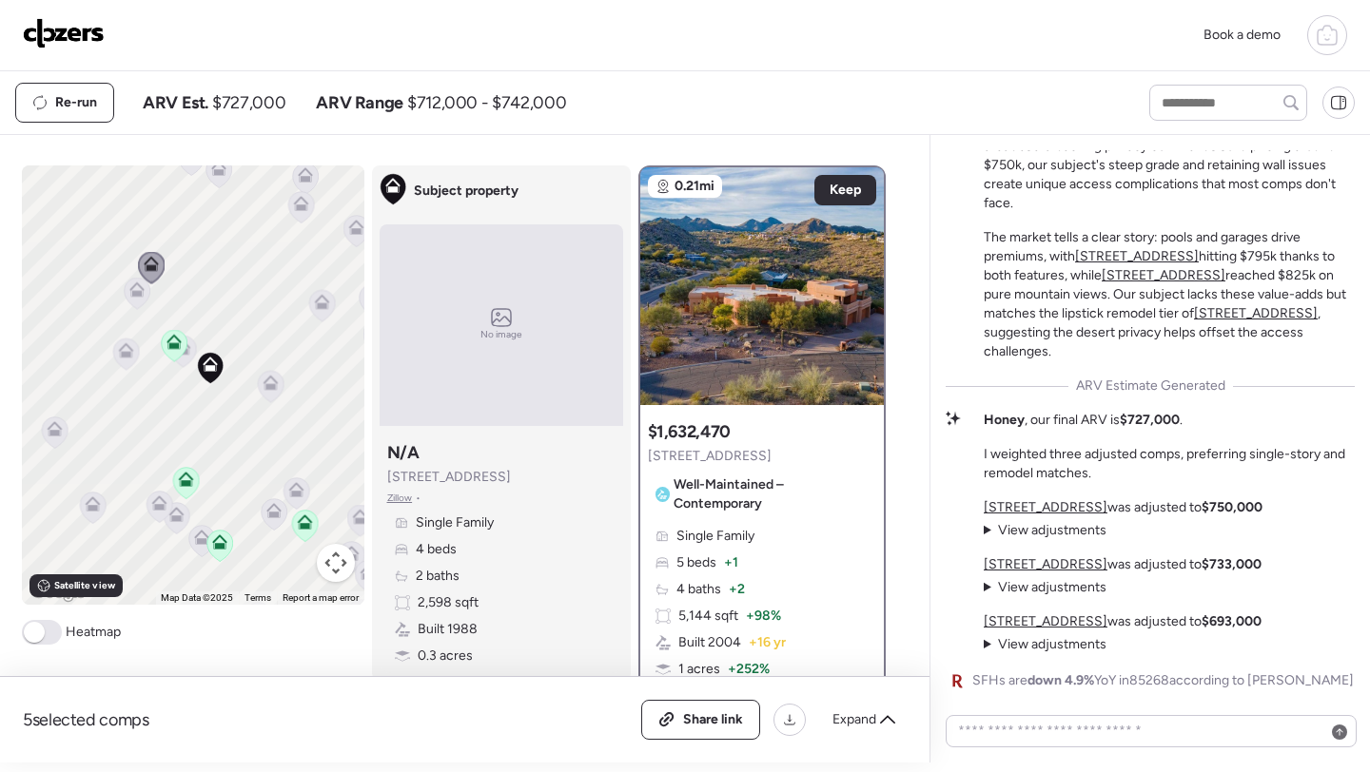
click at [254, 112] on span "$727,000" at bounding box center [248, 102] width 73 height 23
copy span "727,000"
click at [721, 745] on div "5 selected comps All (5) ARV (5) As-is (0) Share link Expand" at bounding box center [464, 720] width 929 height 86
click at [721, 733] on div "Share link" at bounding box center [700, 720] width 117 height 38
